Goal: Task Accomplishment & Management: Use online tool/utility

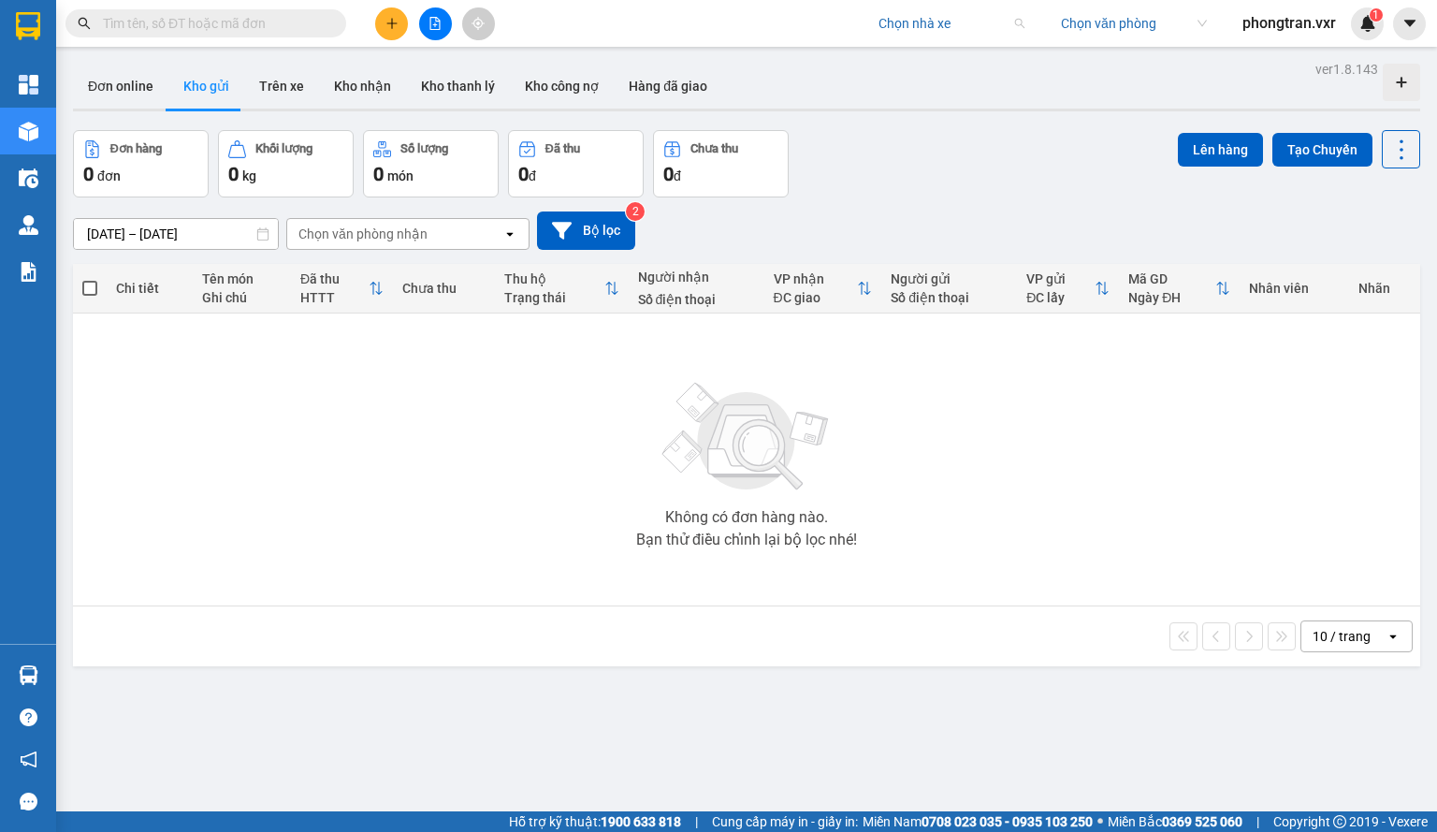
click at [889, 13] on input "search" at bounding box center [945, 23] width 133 height 28
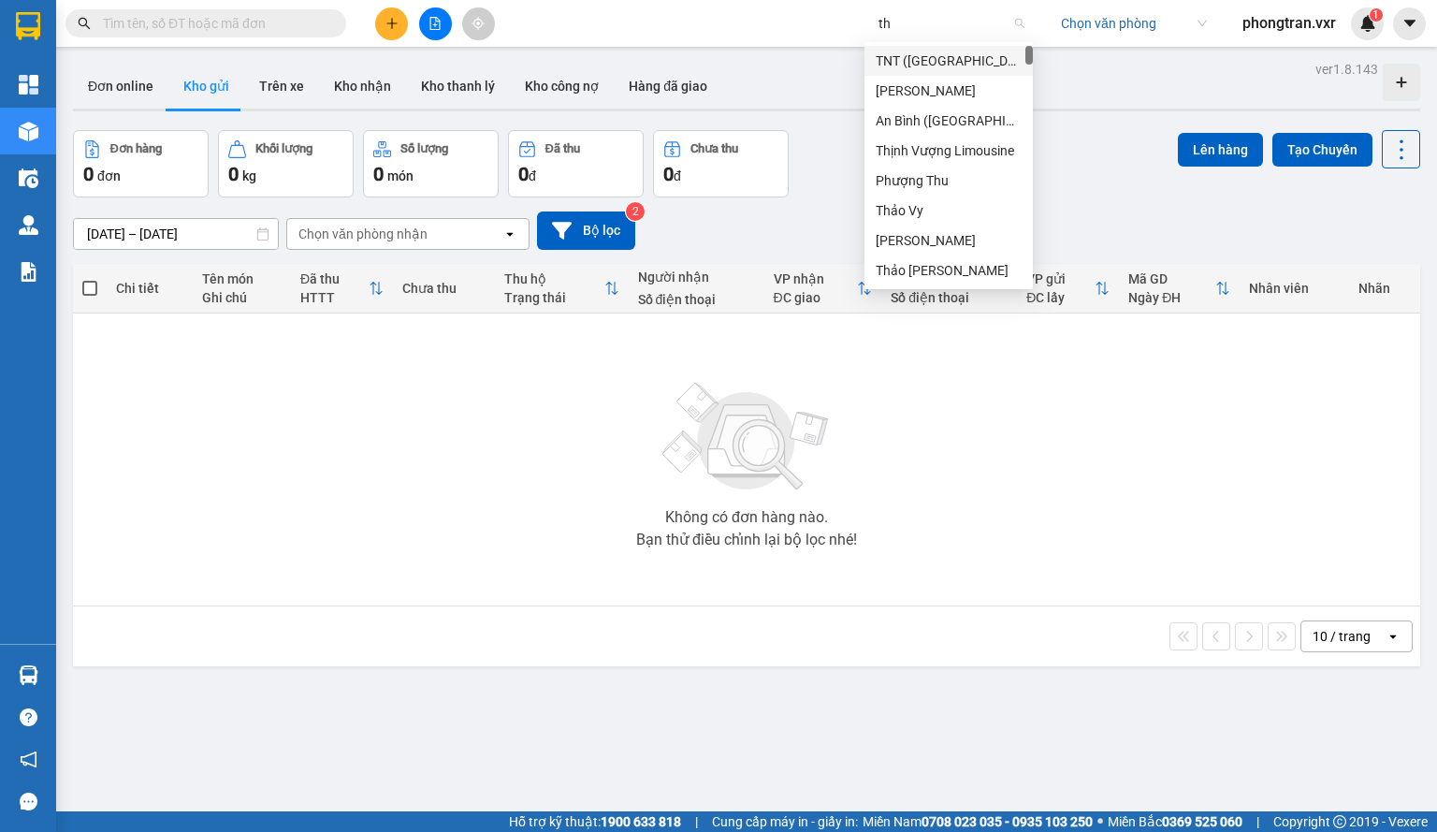
type input "t"
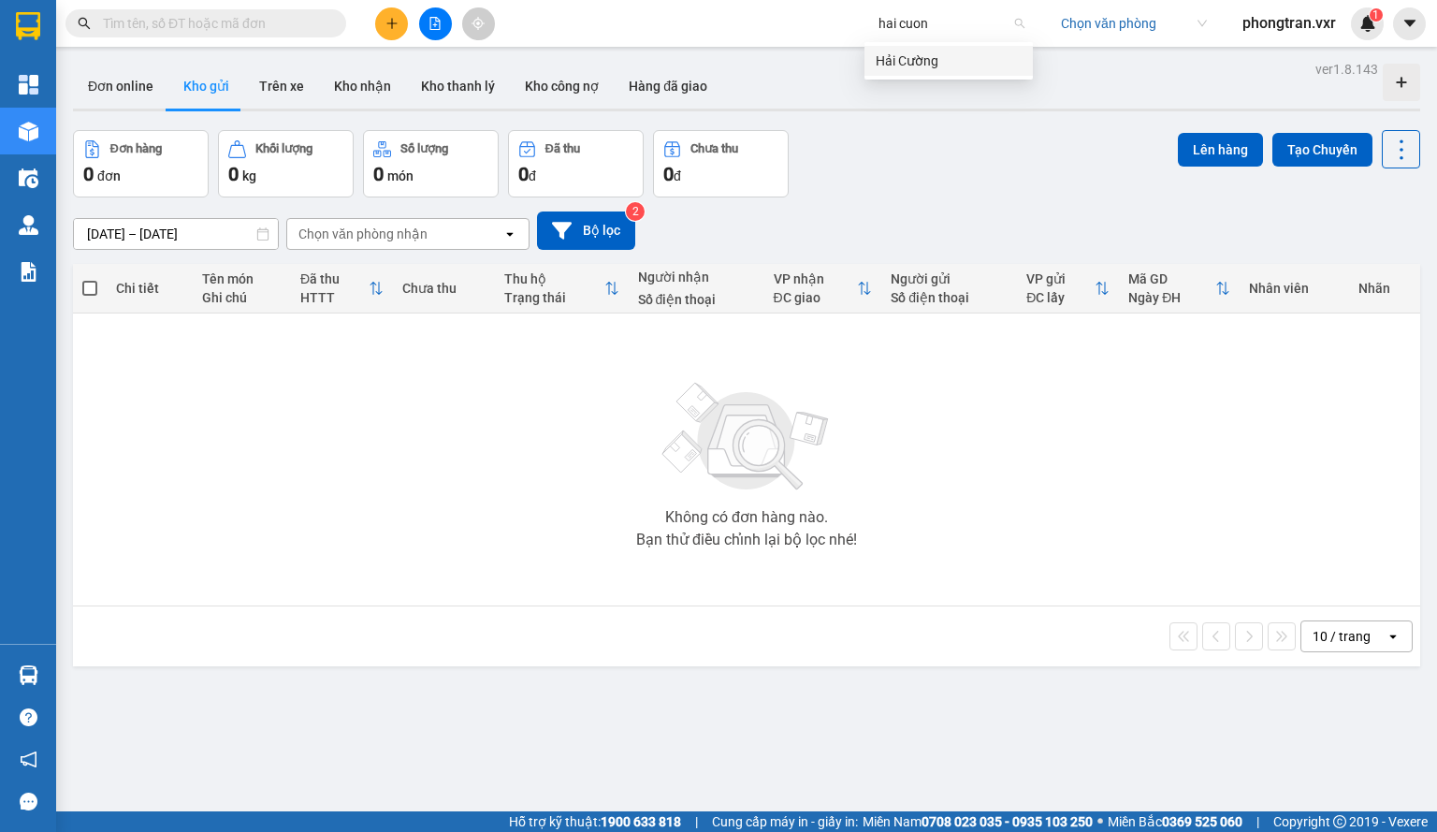
type input "hai cuong"
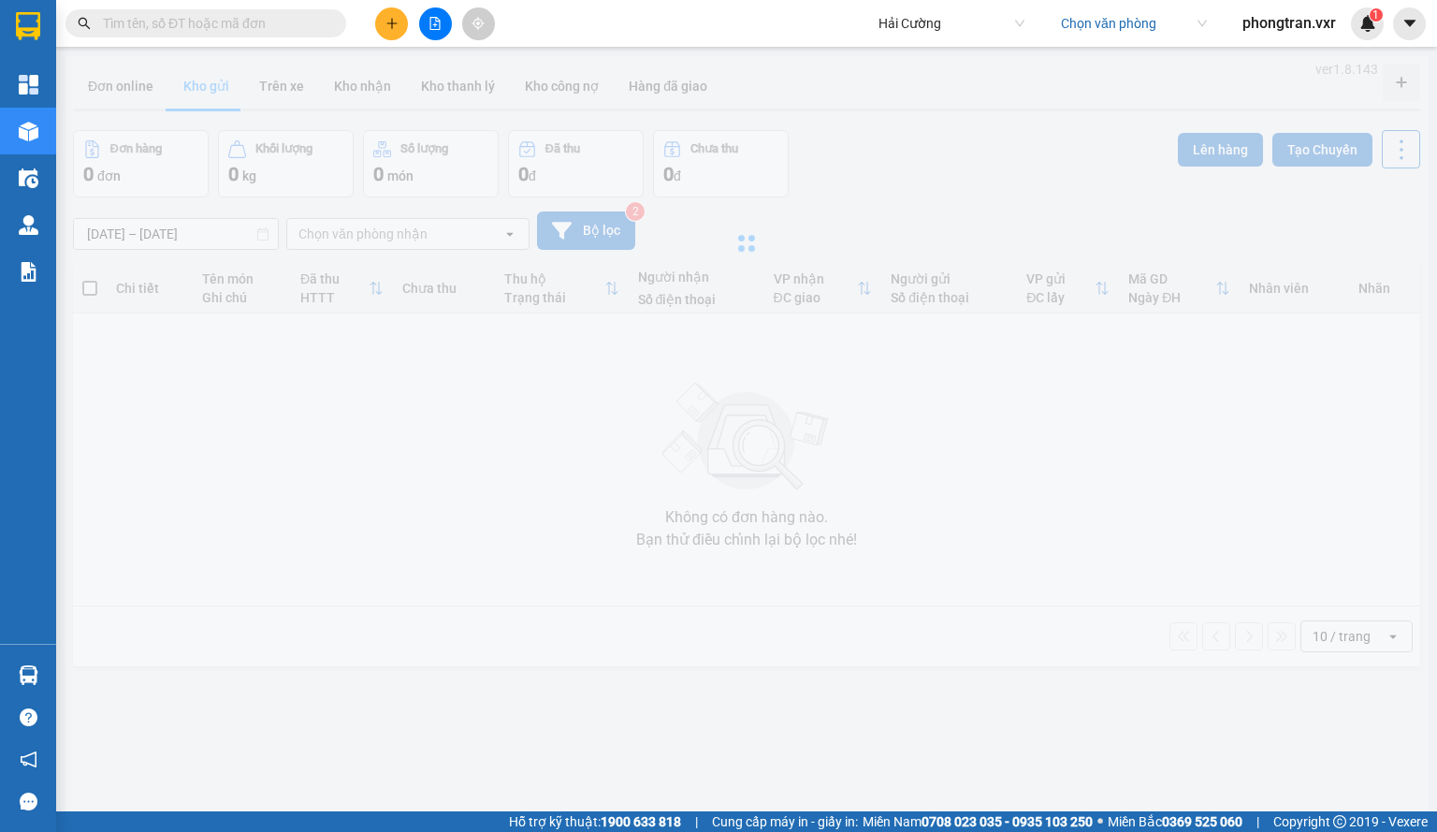
click at [1131, 35] on input "search" at bounding box center [1127, 23] width 133 height 28
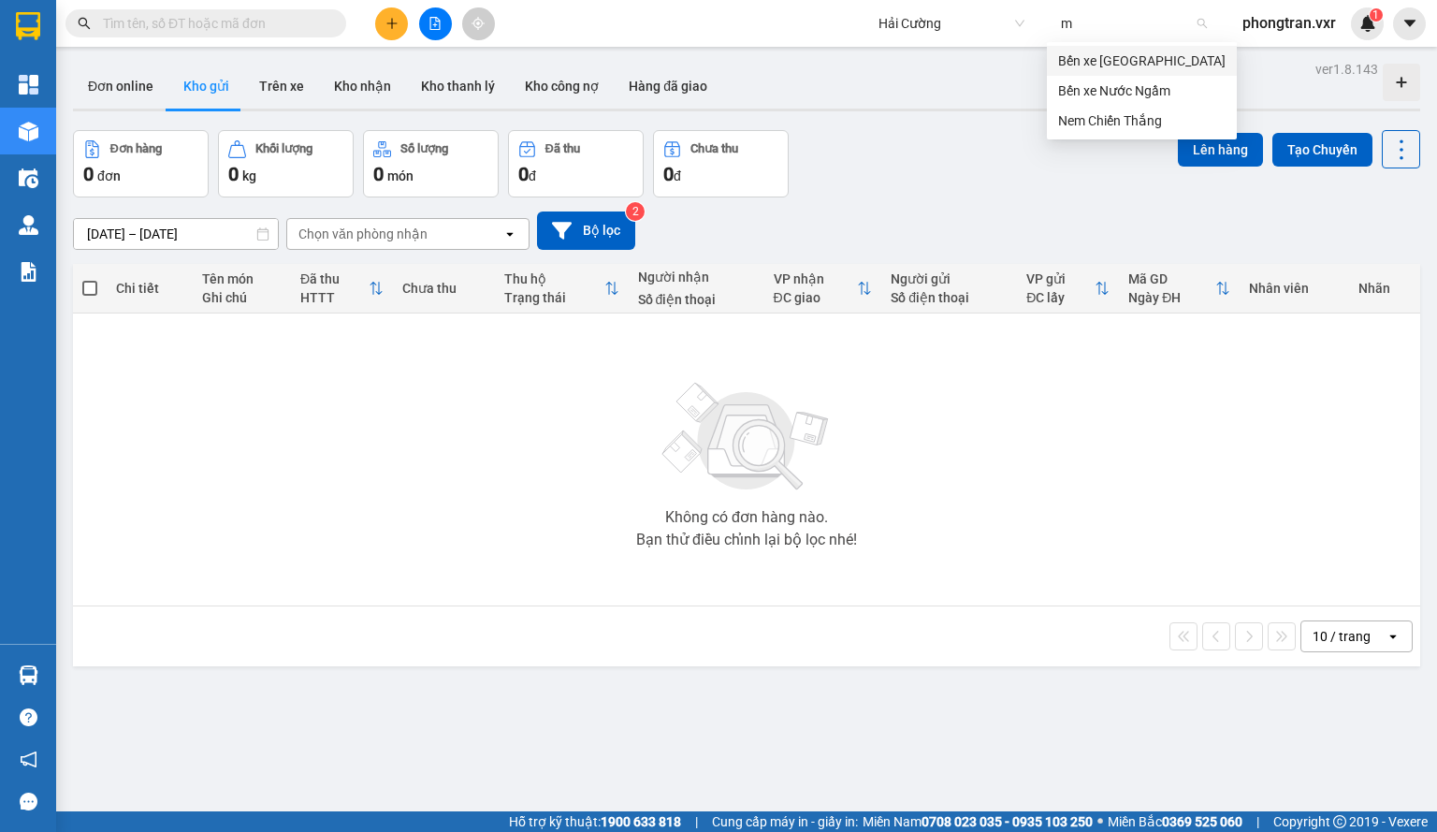
type input "my"
click at [1132, 51] on div "Bến xe Mỹ Đình" at bounding box center [1141, 61] width 167 height 21
click at [335, 229] on div "Chọn văn phòng nhận" at bounding box center [363, 234] width 129 height 19
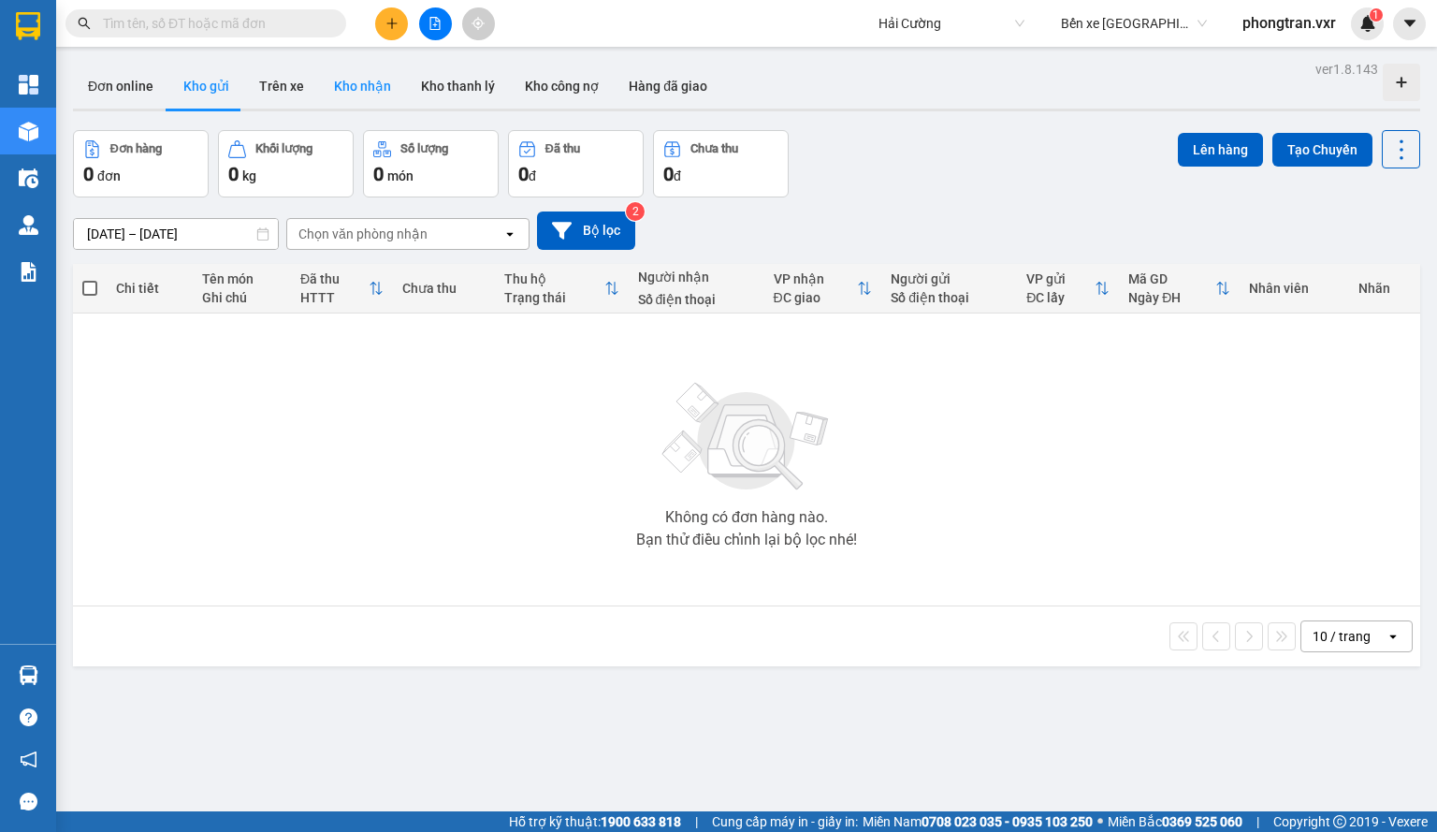
click at [373, 85] on button "Kho nhận" at bounding box center [362, 86] width 87 height 45
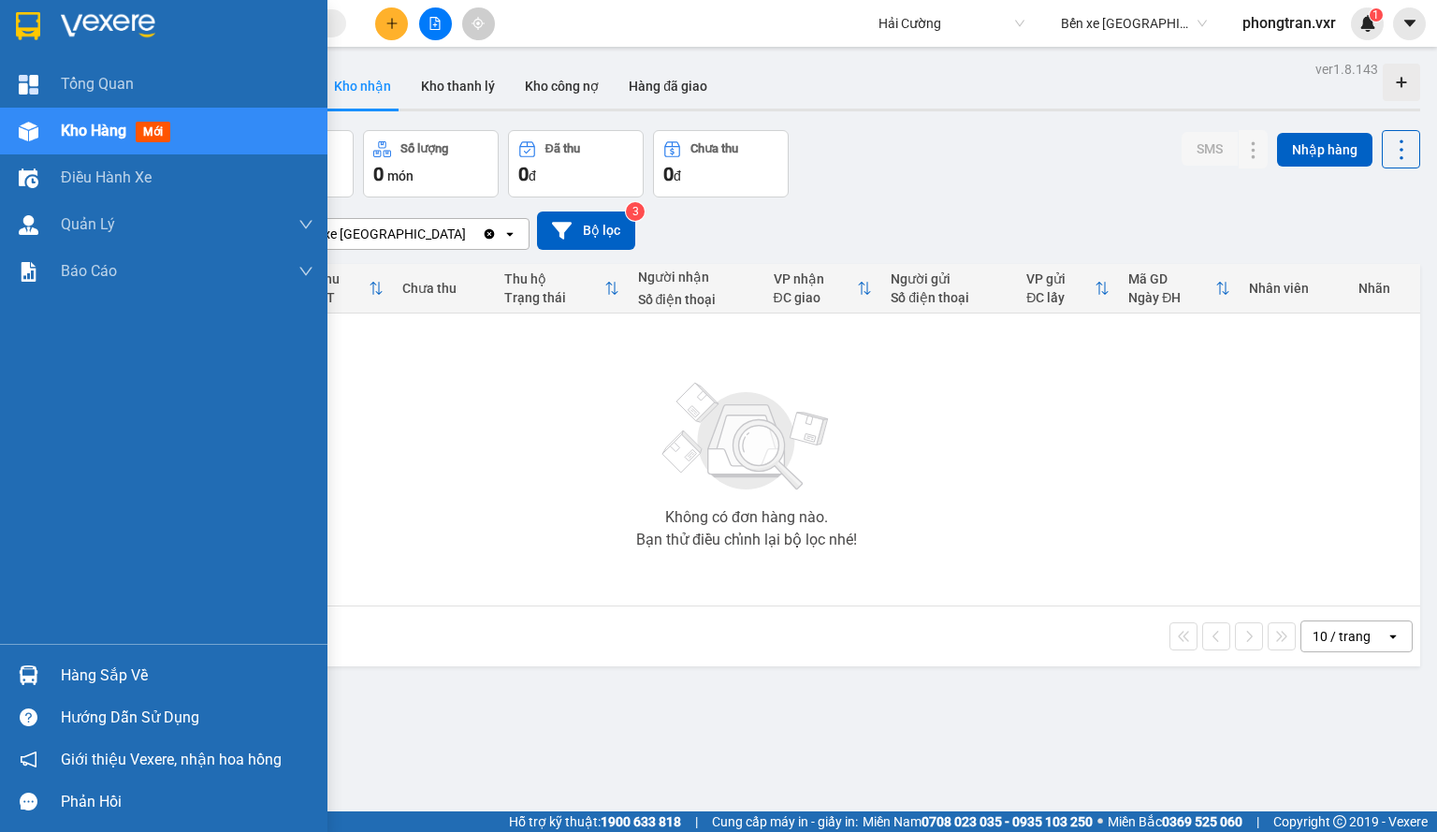
click at [84, 691] on div "Hàng sắp về" at bounding box center [164, 675] width 328 height 42
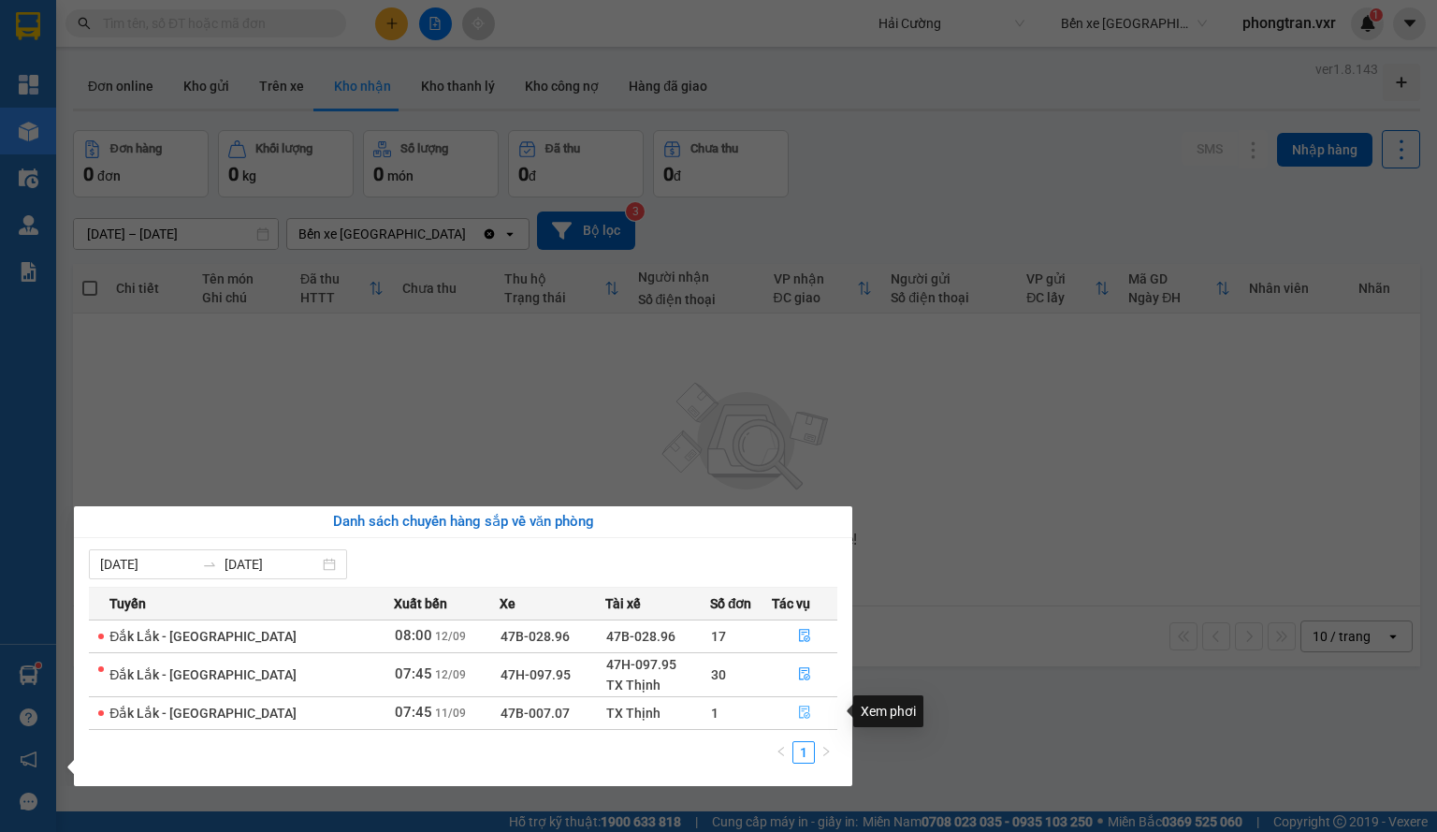
click at [801, 720] on button "button" at bounding box center [805, 713] width 64 height 30
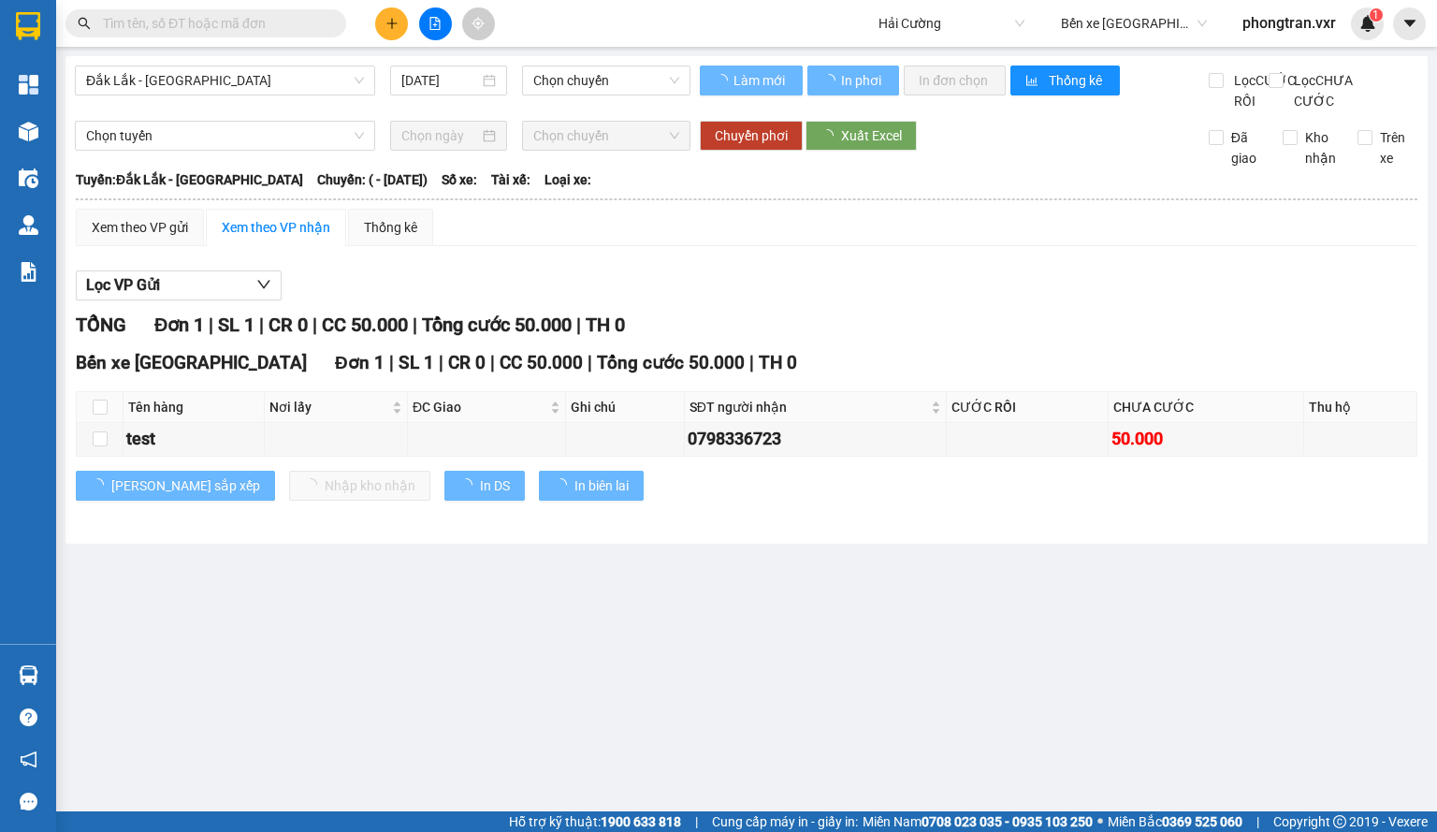
type input "11/09/2025"
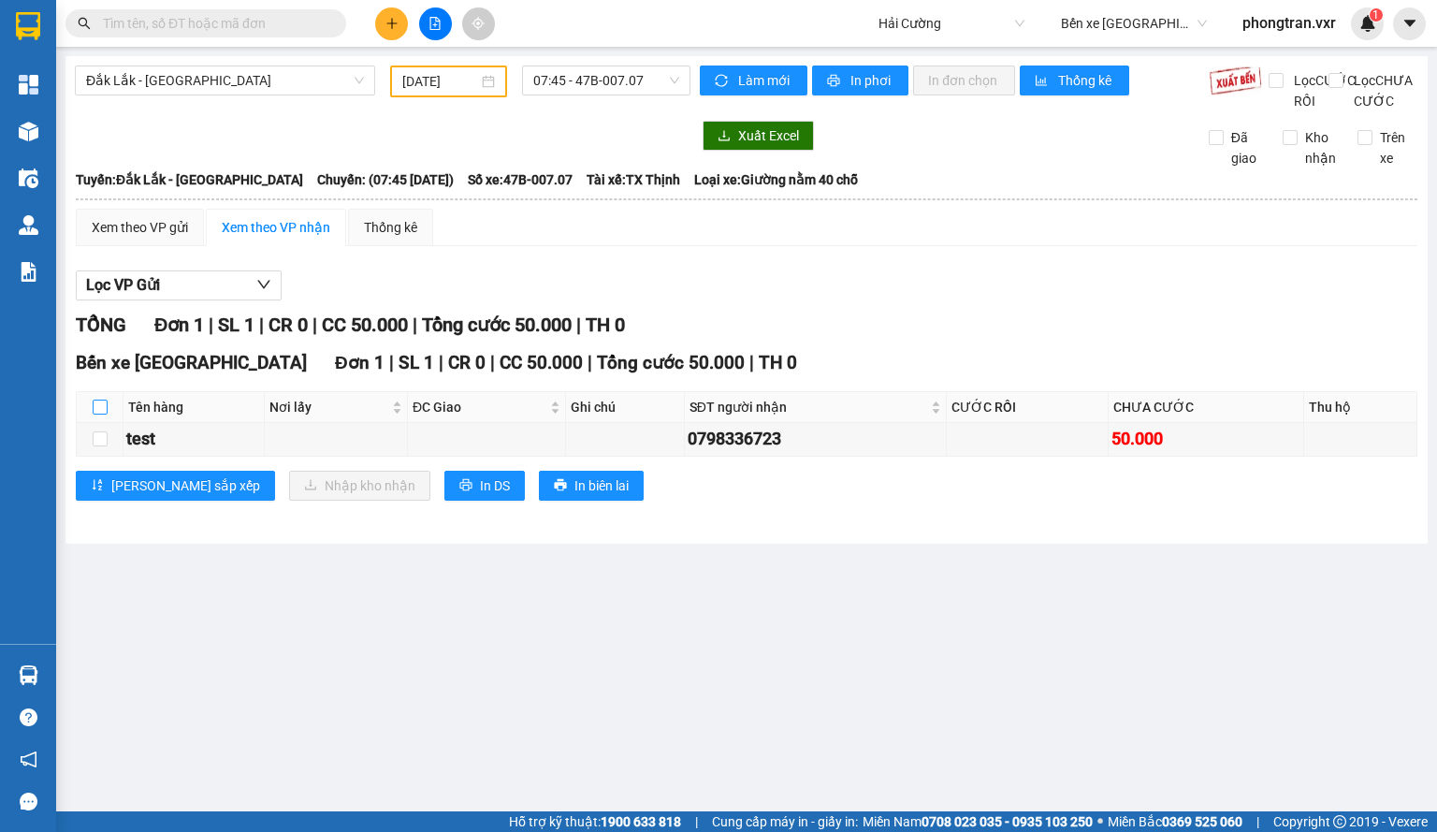
click at [101, 415] on input "checkbox" at bounding box center [100, 407] width 15 height 15
checkbox input "true"
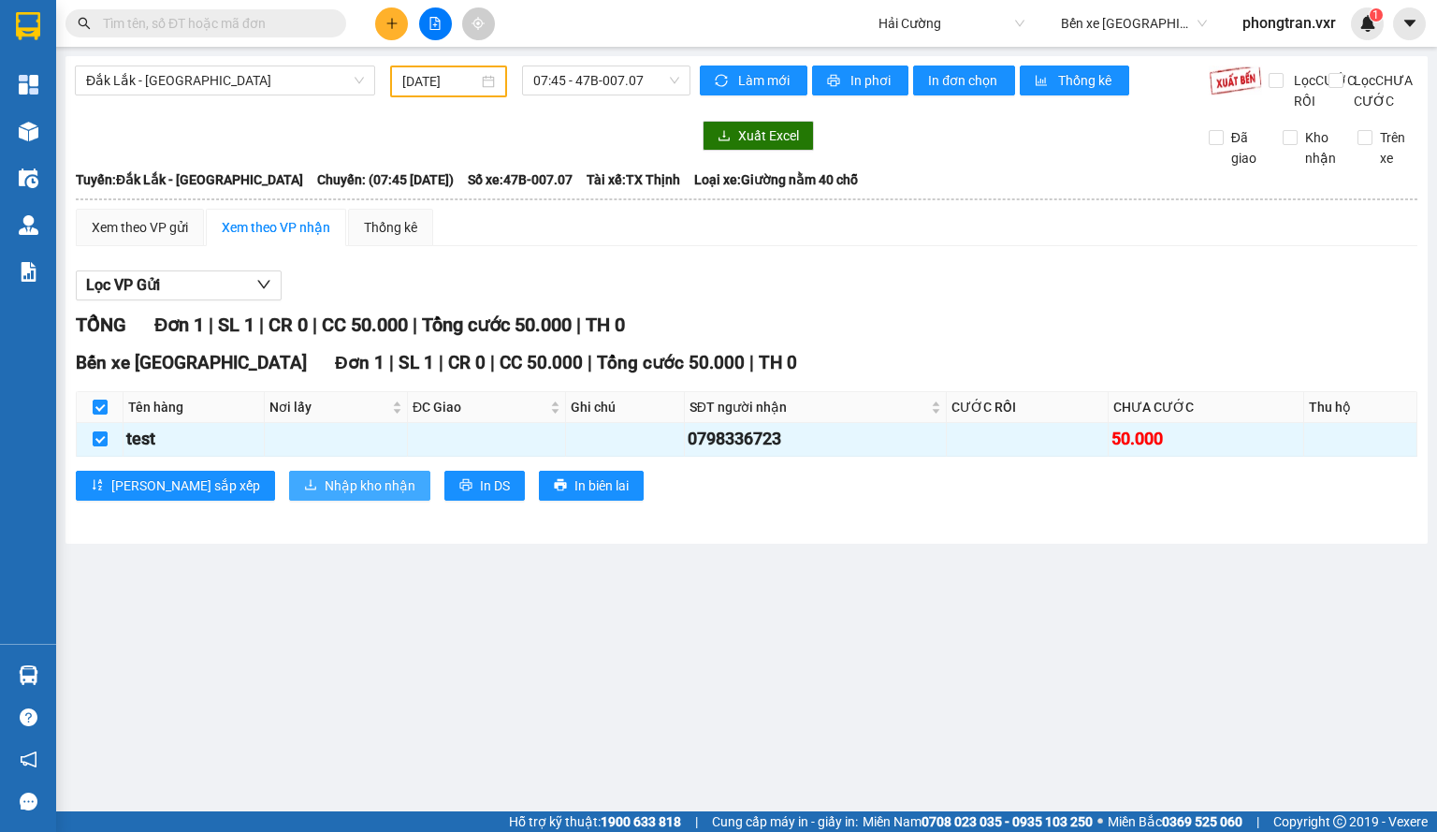
click at [289, 491] on button "Nhập kho nhận" at bounding box center [359, 486] width 141 height 30
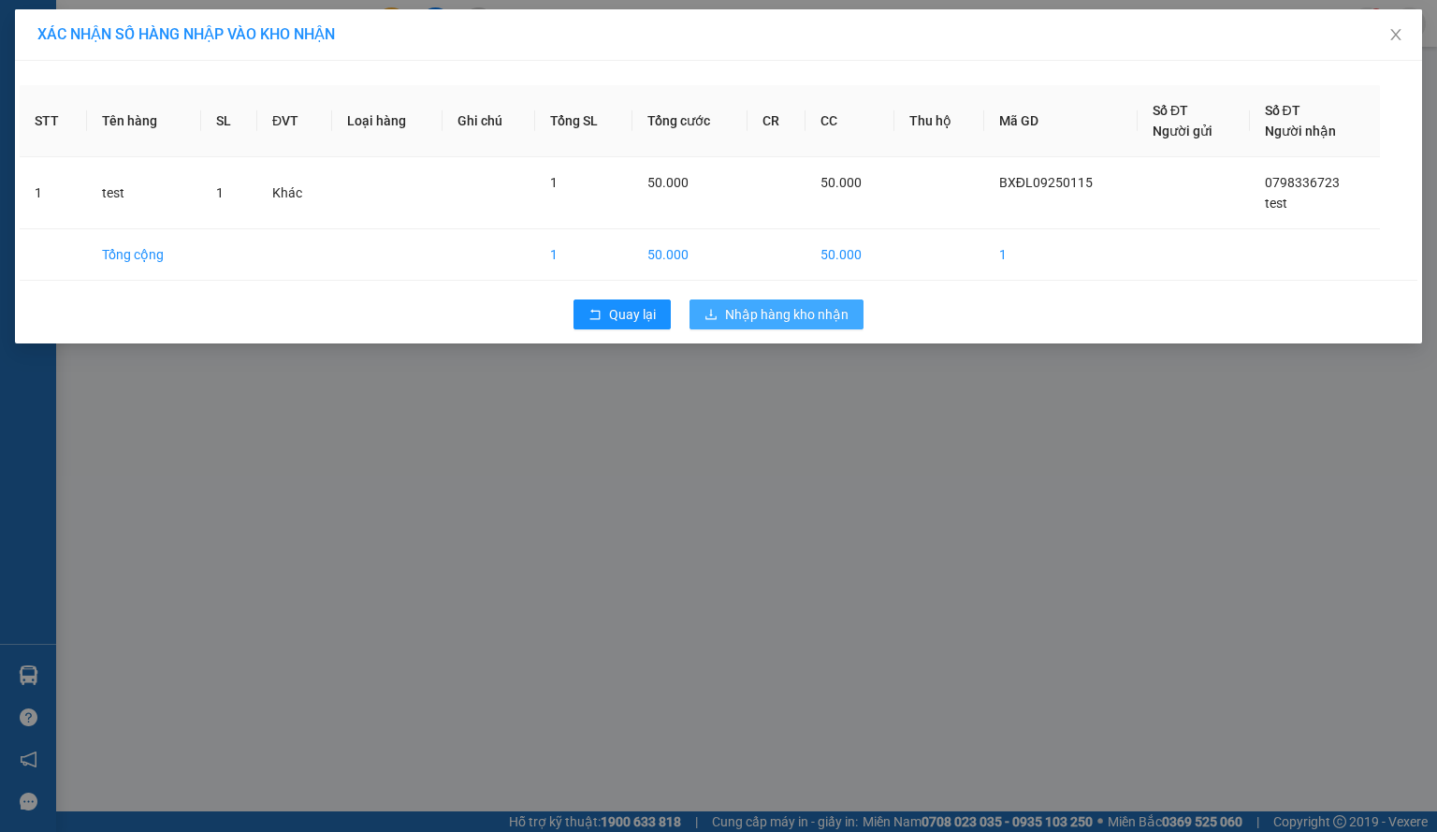
click at [845, 304] on span "Nhập hàng kho nhận" at bounding box center [787, 314] width 124 height 21
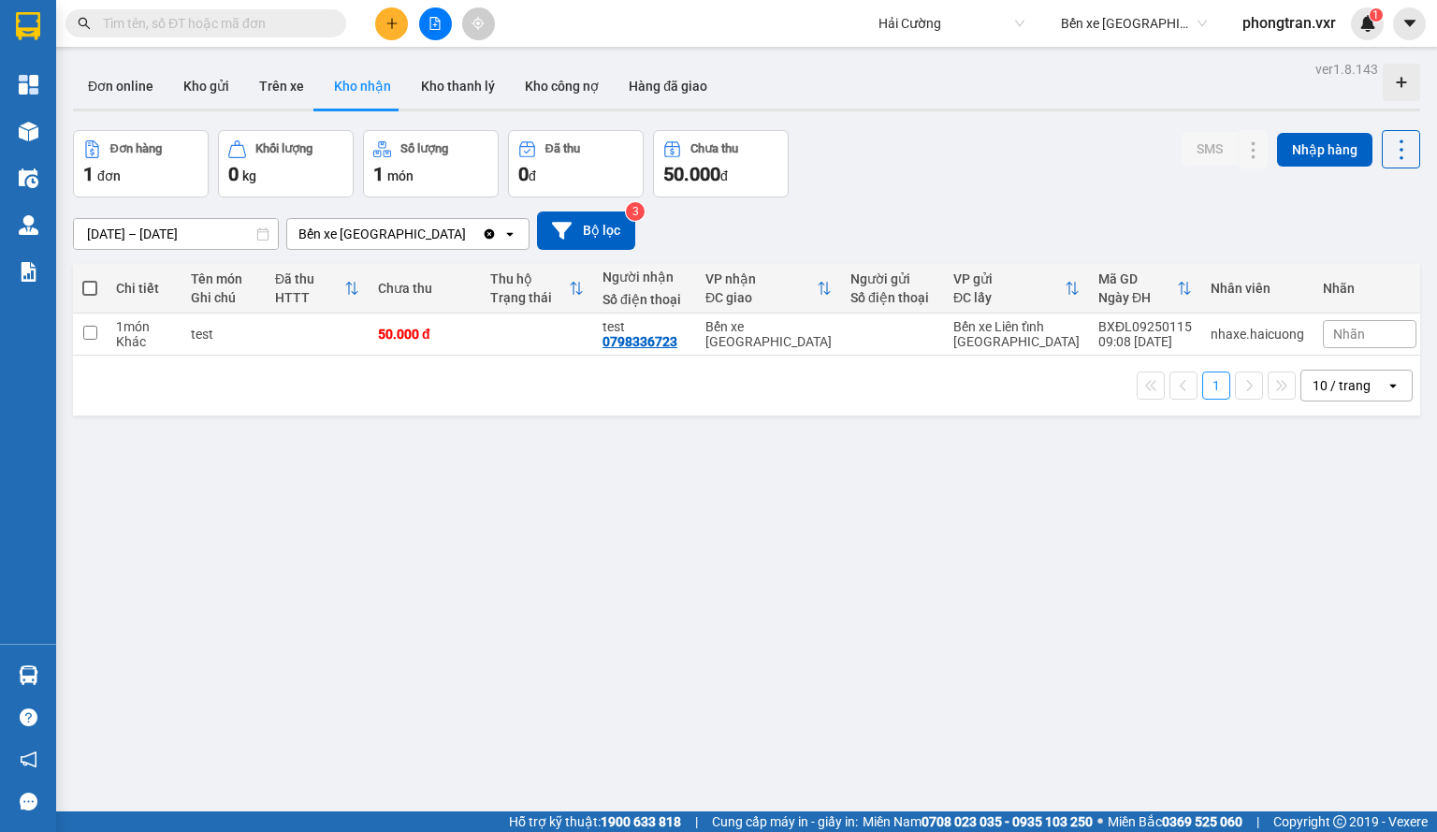
click at [90, 293] on span at bounding box center [89, 288] width 15 height 15
click at [90, 279] on input "checkbox" at bounding box center [90, 279] width 0 height 0
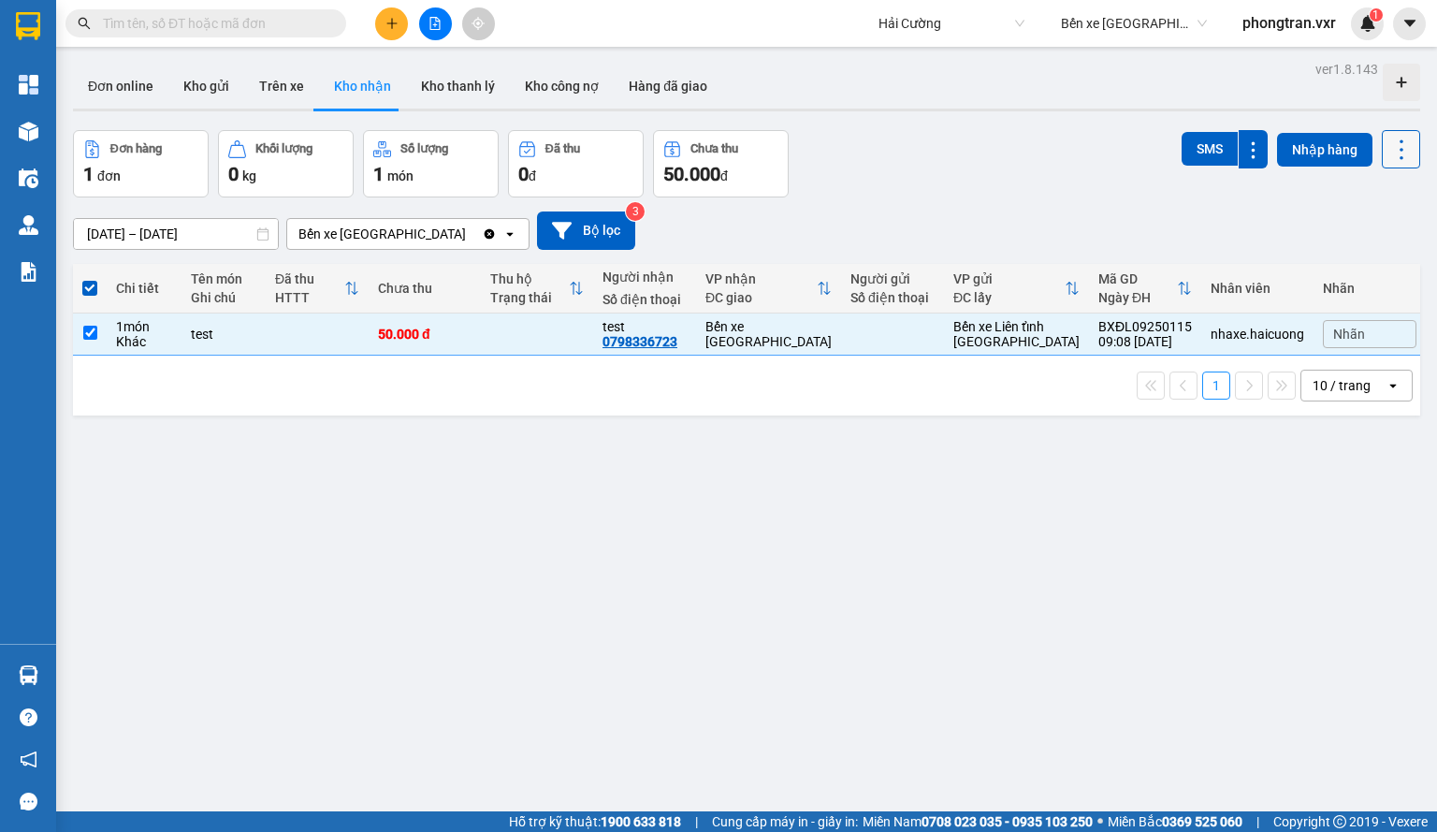
click at [1389, 141] on icon at bounding box center [1402, 150] width 26 height 26
click at [1325, 254] on li "Xóa hoàn toàn" at bounding box center [1348, 268] width 153 height 34
click at [1394, 165] on button at bounding box center [1401, 149] width 38 height 38
click at [1323, 253] on li "Xóa hoàn toàn" at bounding box center [1348, 268] width 153 height 34
click at [1397, 328] on icon at bounding box center [1403, 334] width 13 height 13
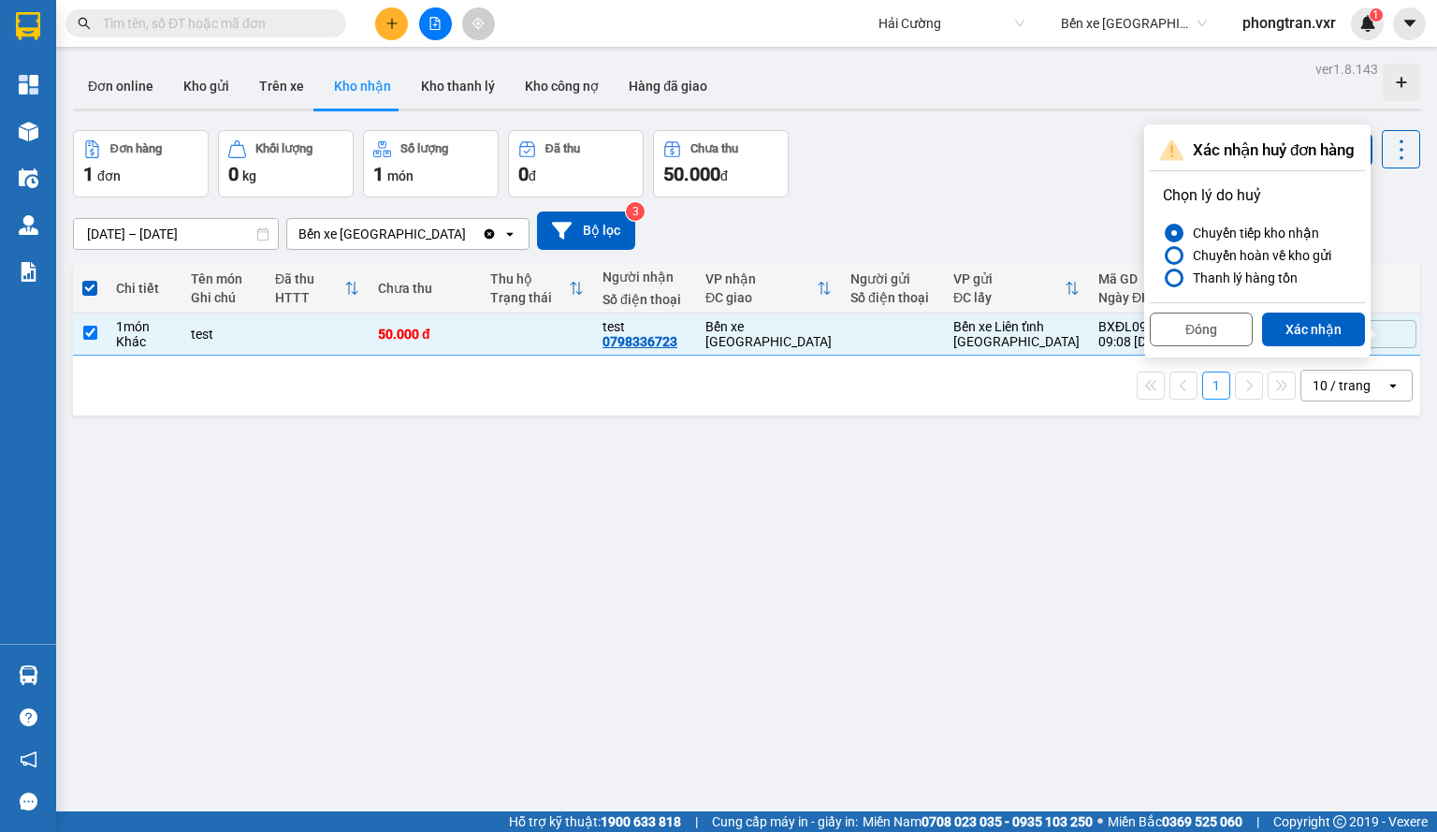
click at [984, 220] on div "10/09/2025 – 12/09/2025 Press the down arrow key to interact with the calendar …" at bounding box center [746, 230] width 1347 height 38
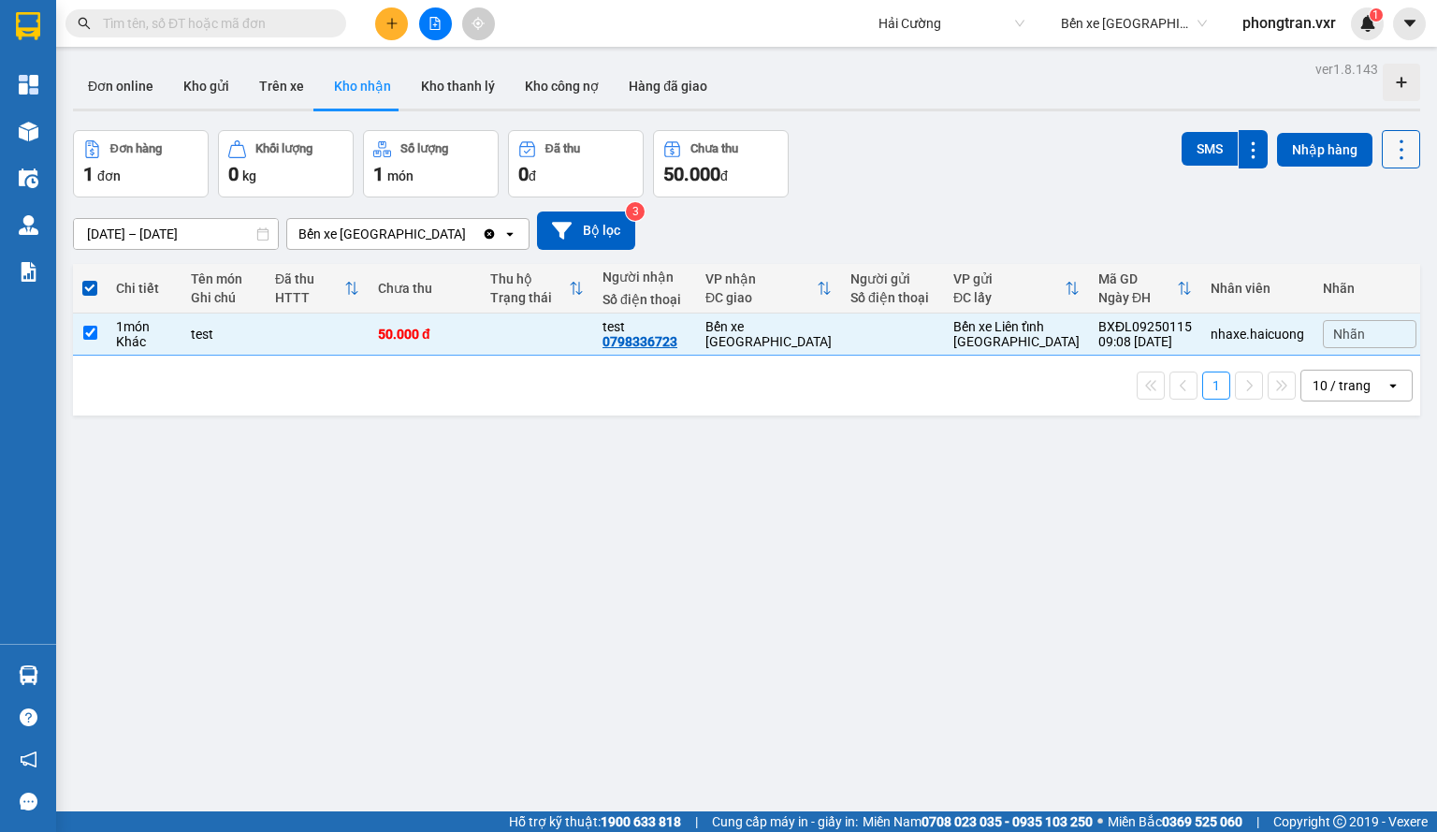
click at [1402, 155] on button at bounding box center [1401, 149] width 38 height 38
click at [1333, 258] on span "Xóa hoàn toàn" at bounding box center [1367, 267] width 86 height 19
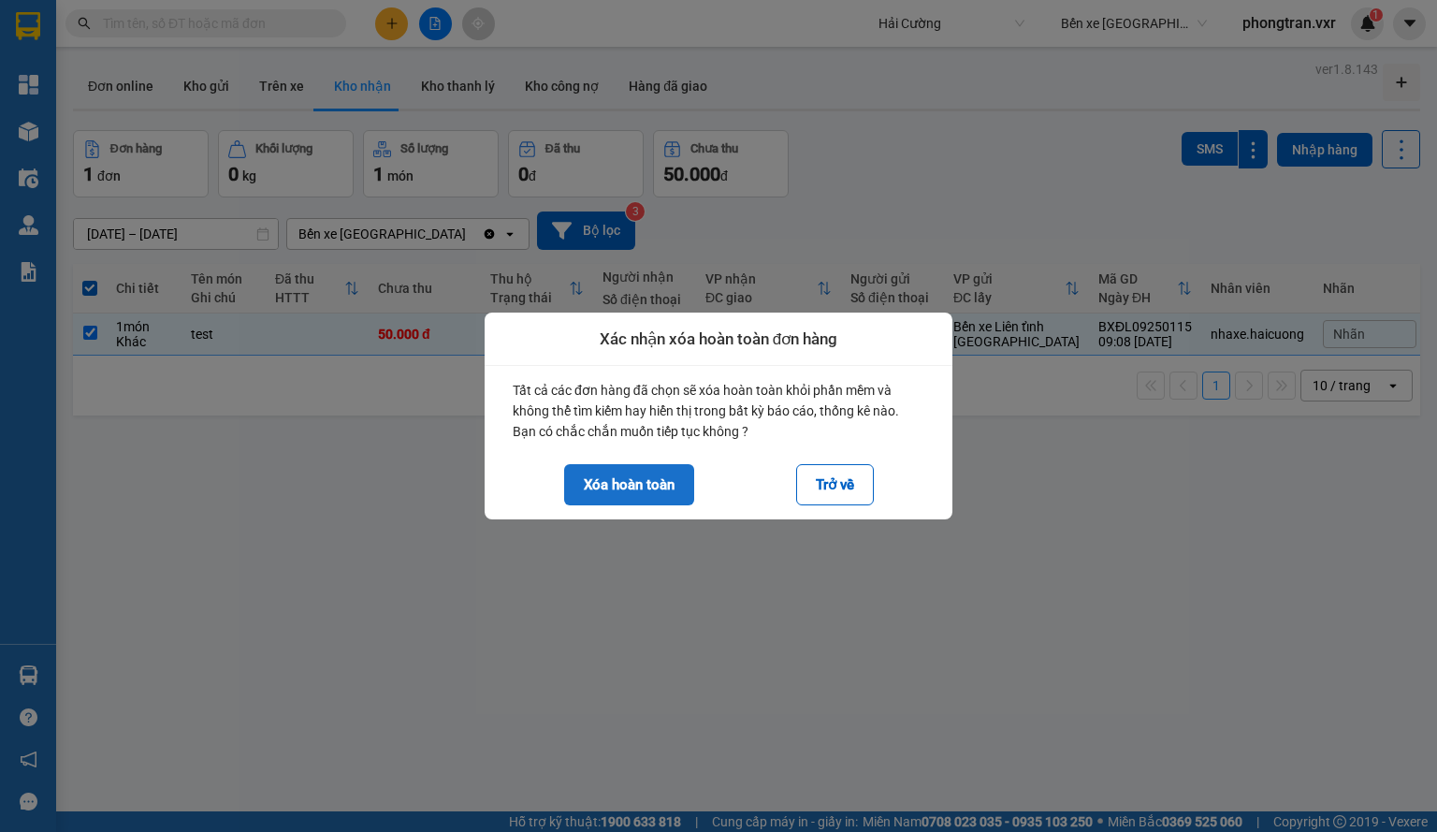
click at [591, 486] on button "Xóa hoàn toàn" at bounding box center [629, 484] width 130 height 41
checkbox input "false"
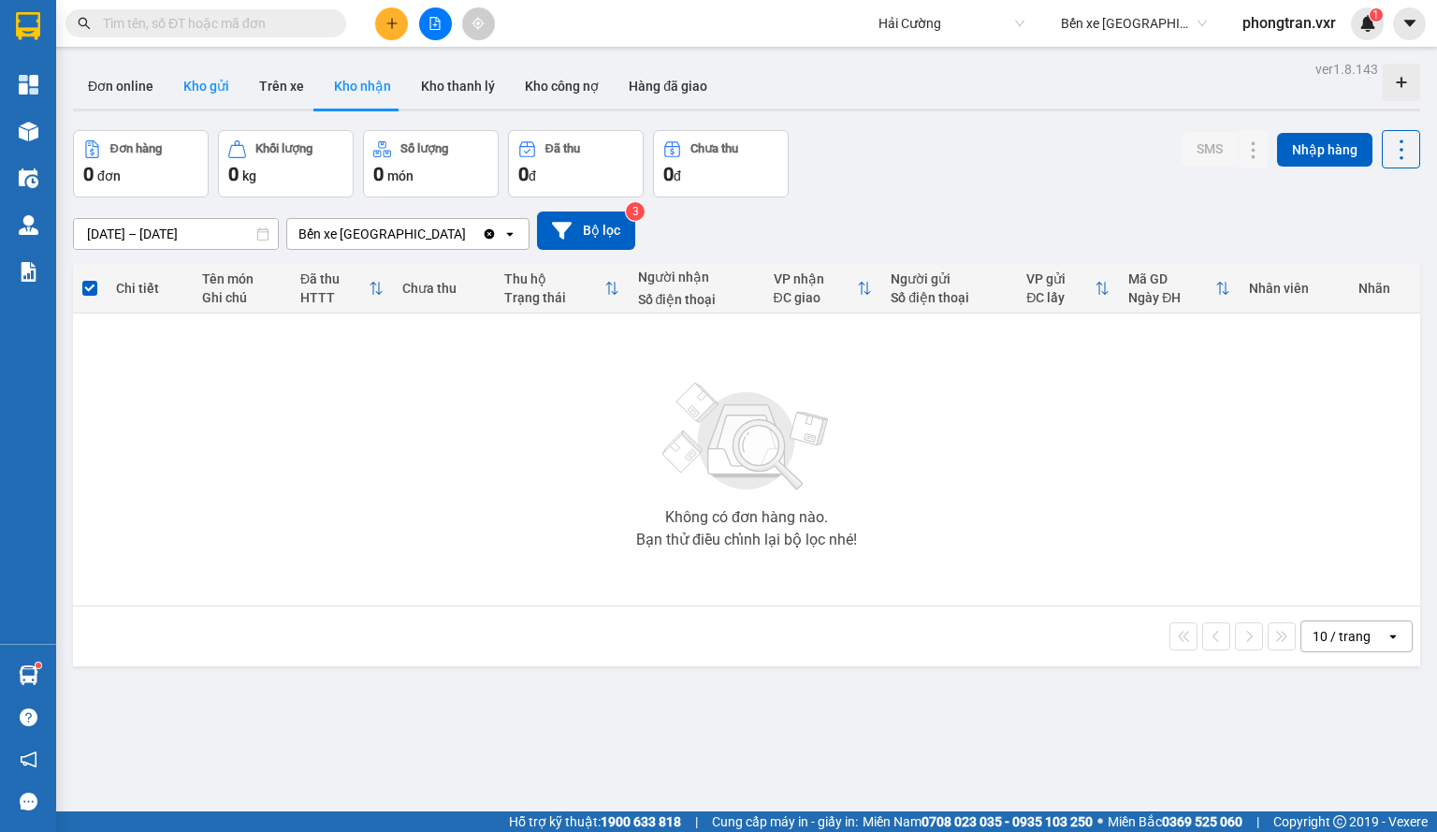
click at [191, 107] on button "Kho gửi" at bounding box center [206, 86] width 76 height 45
click at [1086, 40] on div "Kết quả tìm kiếm ( 0 ) Bộ lọc No Data Hải Cường Bến xe Mỹ Đình phongtran.vxr 1" at bounding box center [718, 23] width 1437 height 47
click at [1089, 38] on div "Hải Cường Bến xe Mỹ Đình phongtran.vxr 1" at bounding box center [1152, 23] width 570 height 33
click at [1100, 35] on span "Bến xe Mỹ Đình" at bounding box center [1134, 23] width 146 height 28
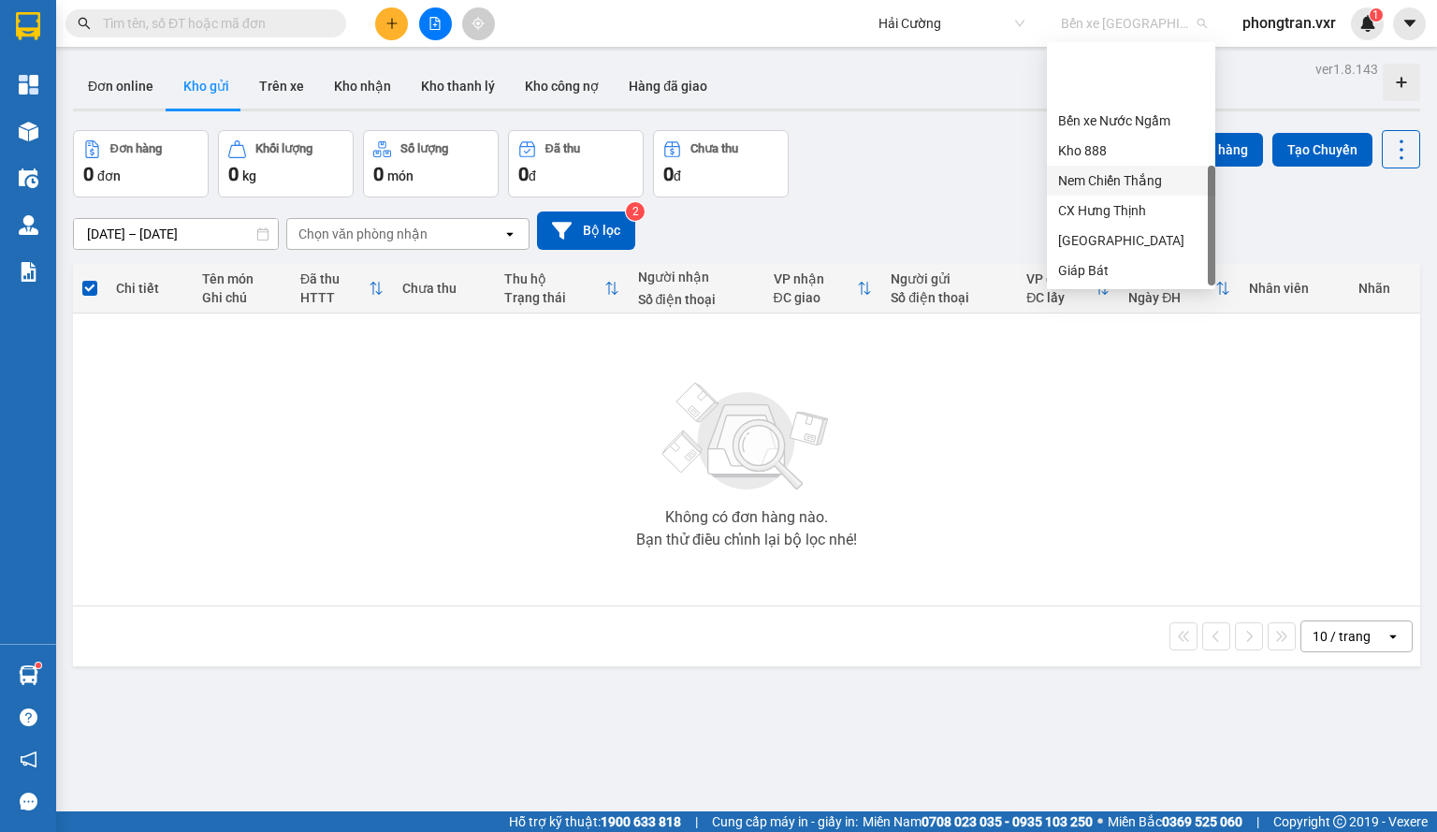
scroll to position [90, 0]
click at [1113, 204] on div "Bến xe Liên tỉnh Đắk Lắk" at bounding box center [1131, 210] width 146 height 21
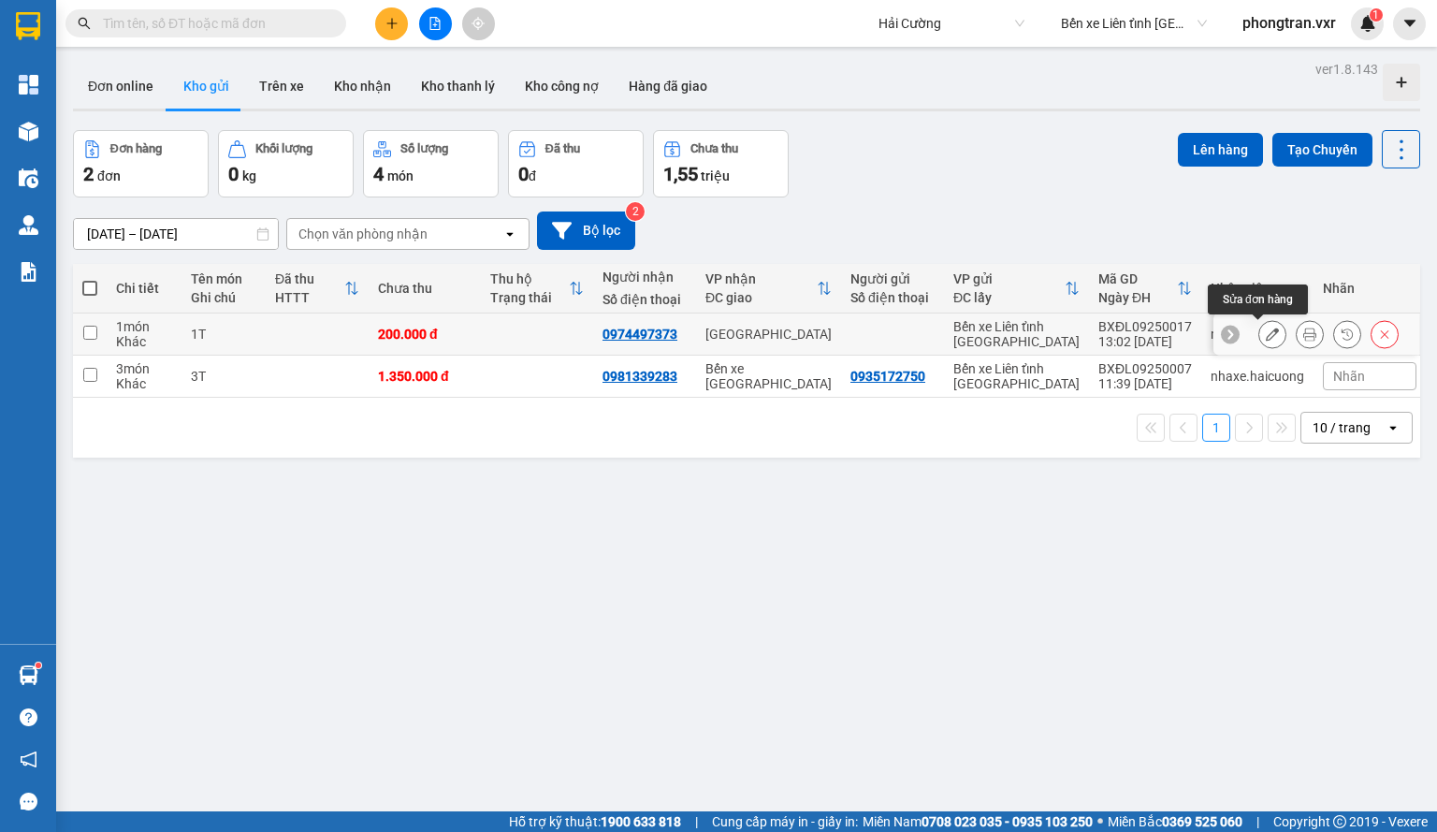
click at [1265, 332] on button at bounding box center [1273, 334] width 26 height 33
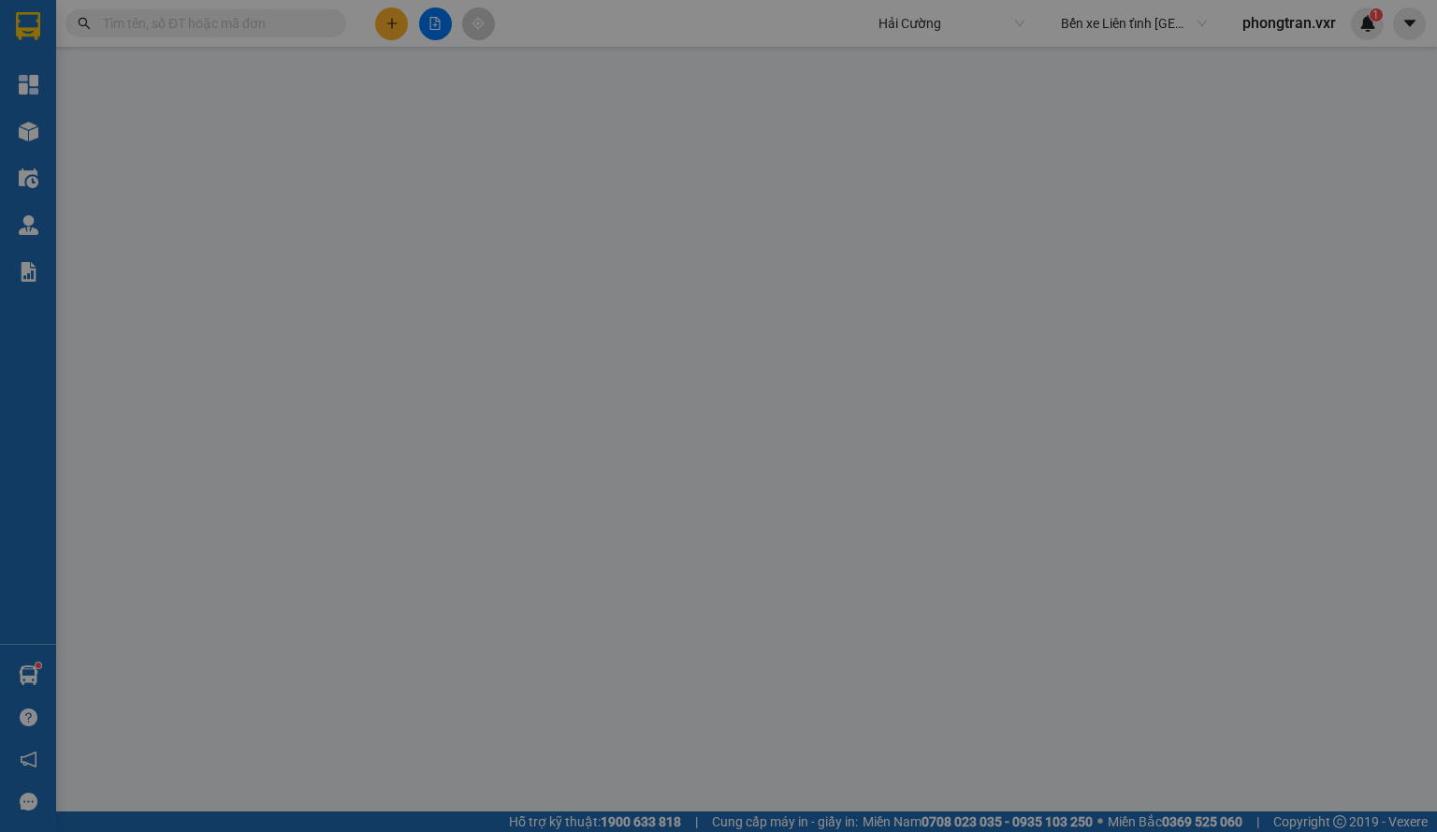
type input "0974497373"
type input "200.000"
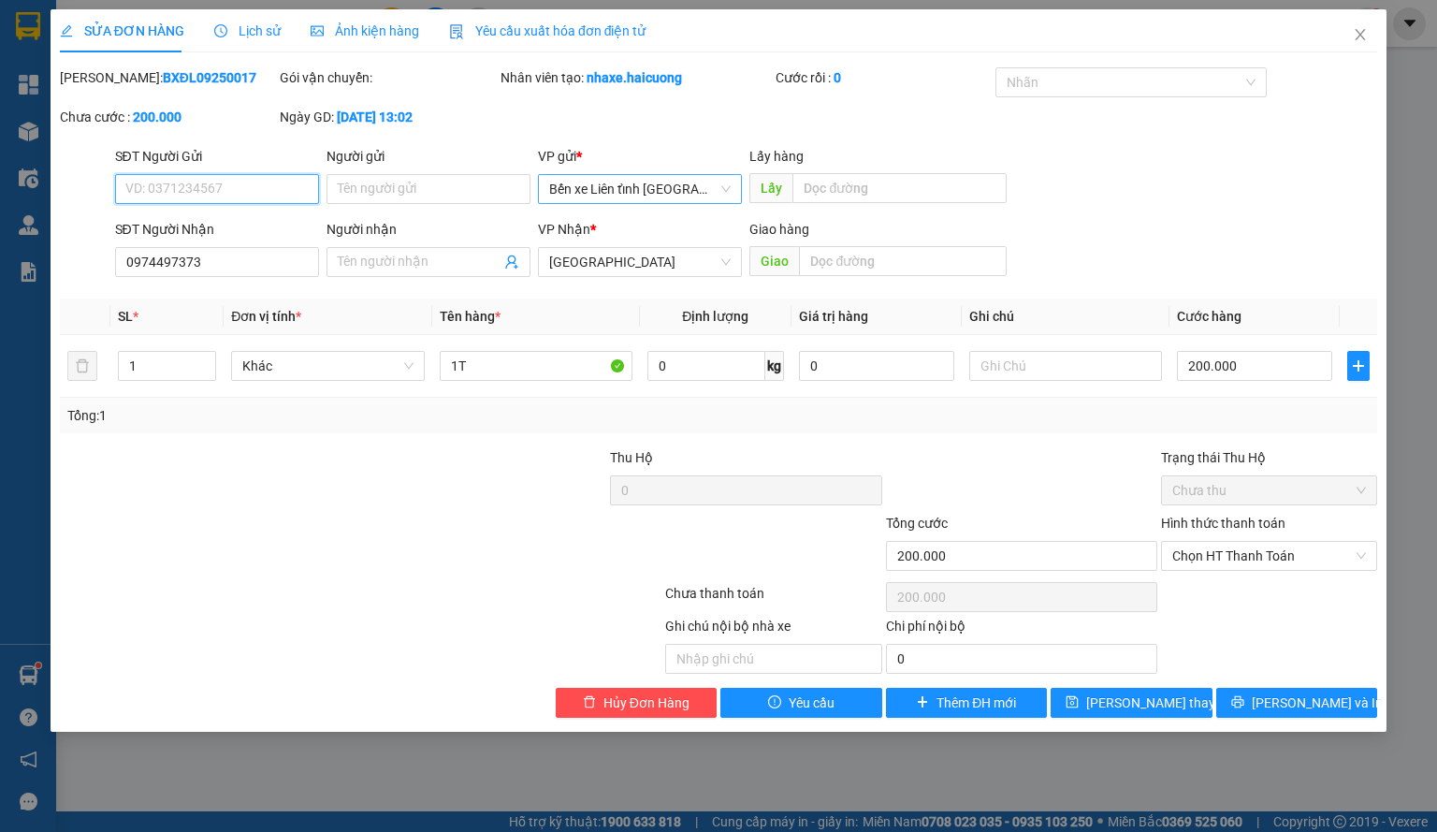
click at [655, 186] on span "Bến xe Liên tỉnh Đắk Lắk" at bounding box center [640, 189] width 182 height 28
